Goal: Information Seeking & Learning: Learn about a topic

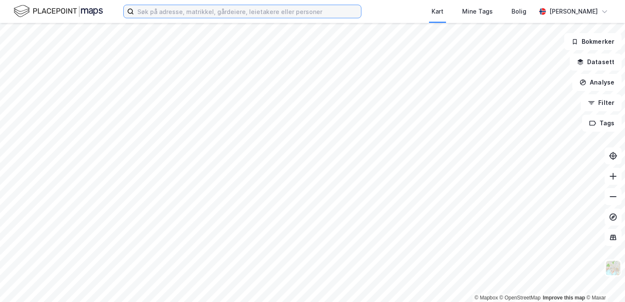
click at [177, 13] on input at bounding box center [247, 11] width 227 height 13
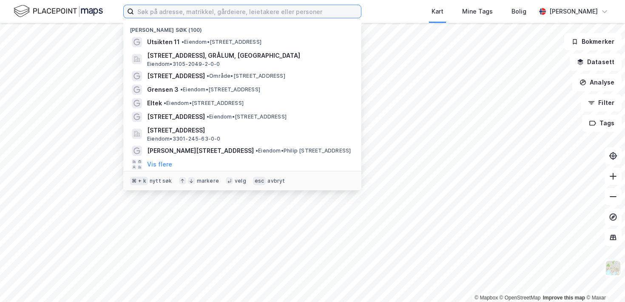
paste input "[STREET_ADDRESS]"
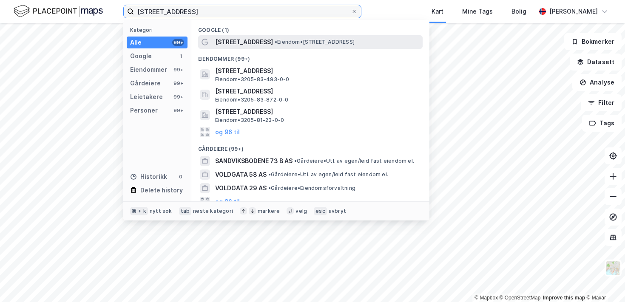
type input "[STREET_ADDRESS]"
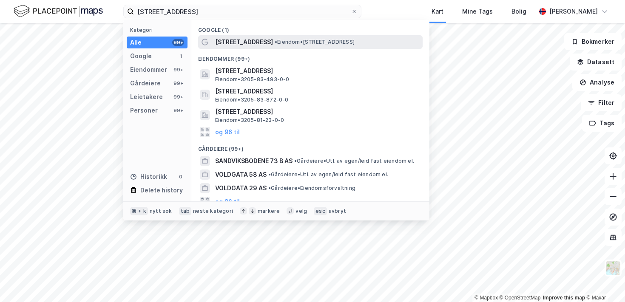
click at [275, 40] on span "• Eiendom • [STREET_ADDRESS]" at bounding box center [315, 42] width 80 height 7
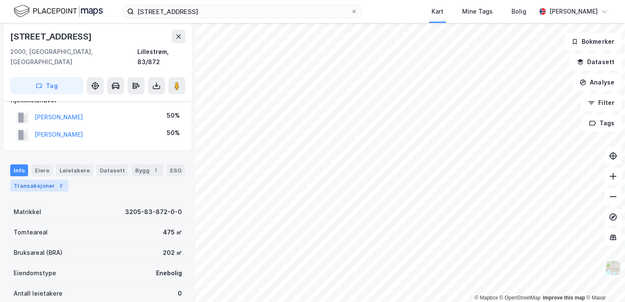
click at [57, 181] on div "2" at bounding box center [61, 185] width 9 height 9
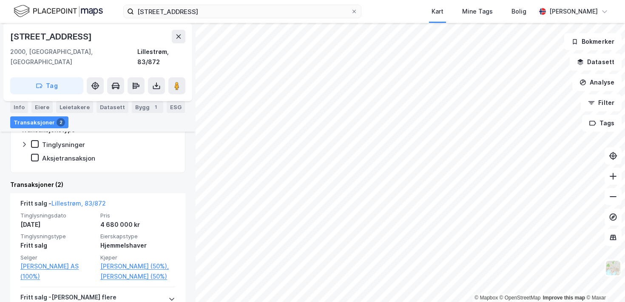
scroll to position [179, 0]
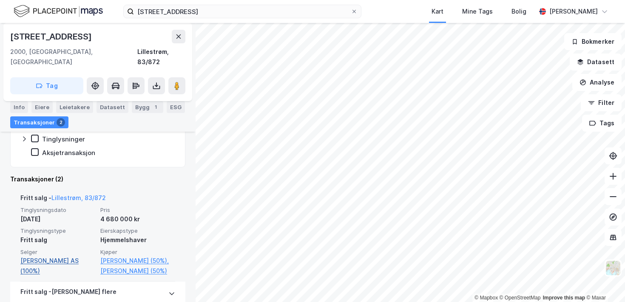
click at [68, 256] on link "[PERSON_NAME] AS (100%)" at bounding box center [57, 266] width 75 height 20
